Goal: Task Accomplishment & Management: Use online tool/utility

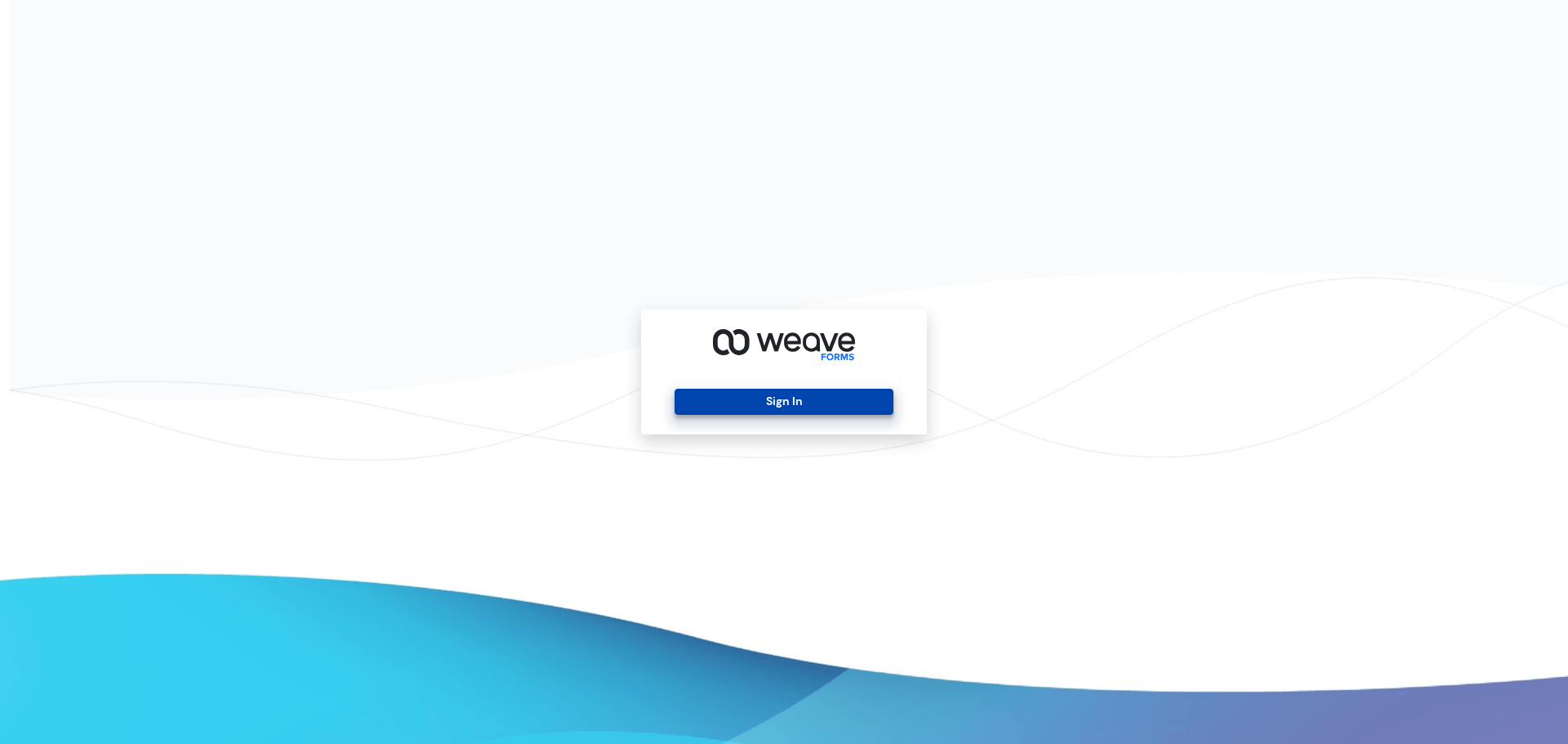
click at [752, 396] on button "Sign In" at bounding box center [784, 401] width 218 height 26
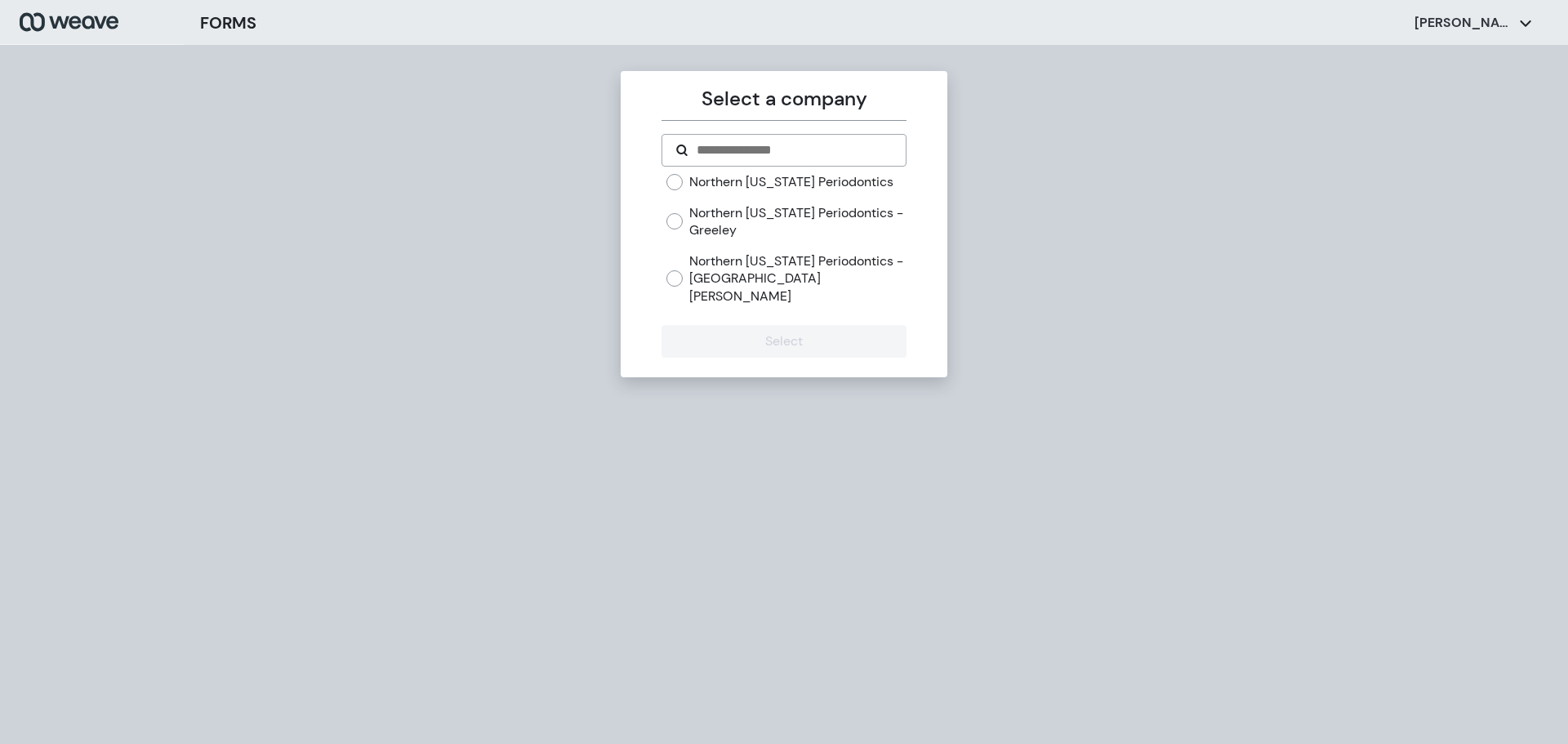
click at [807, 214] on label "Northern [US_STATE] Periodontics - Greeley" at bounding box center [798, 222] width 216 height 35
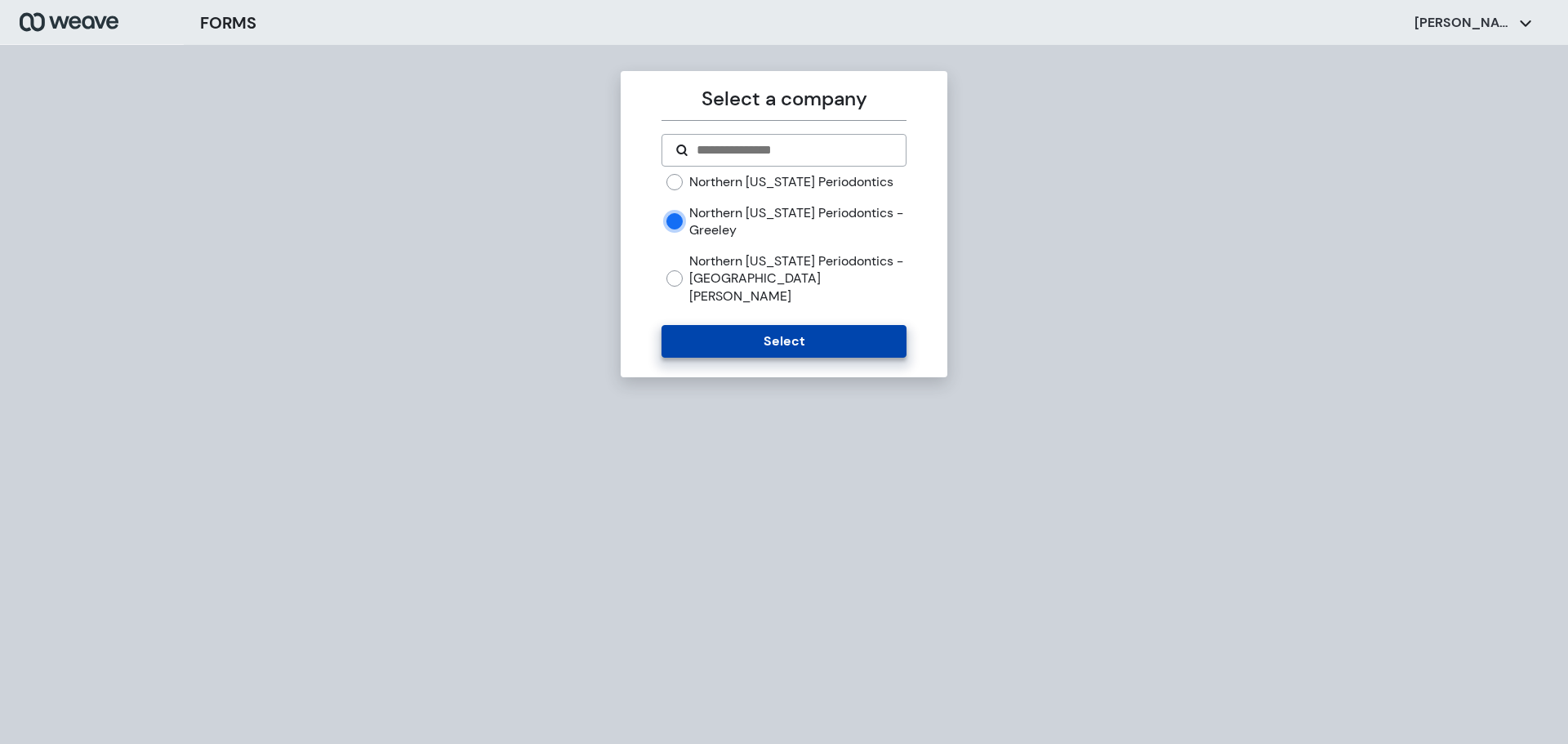
click at [822, 325] on button "Select" at bounding box center [783, 341] width 244 height 32
